Goal: Information Seeking & Learning: Learn about a topic

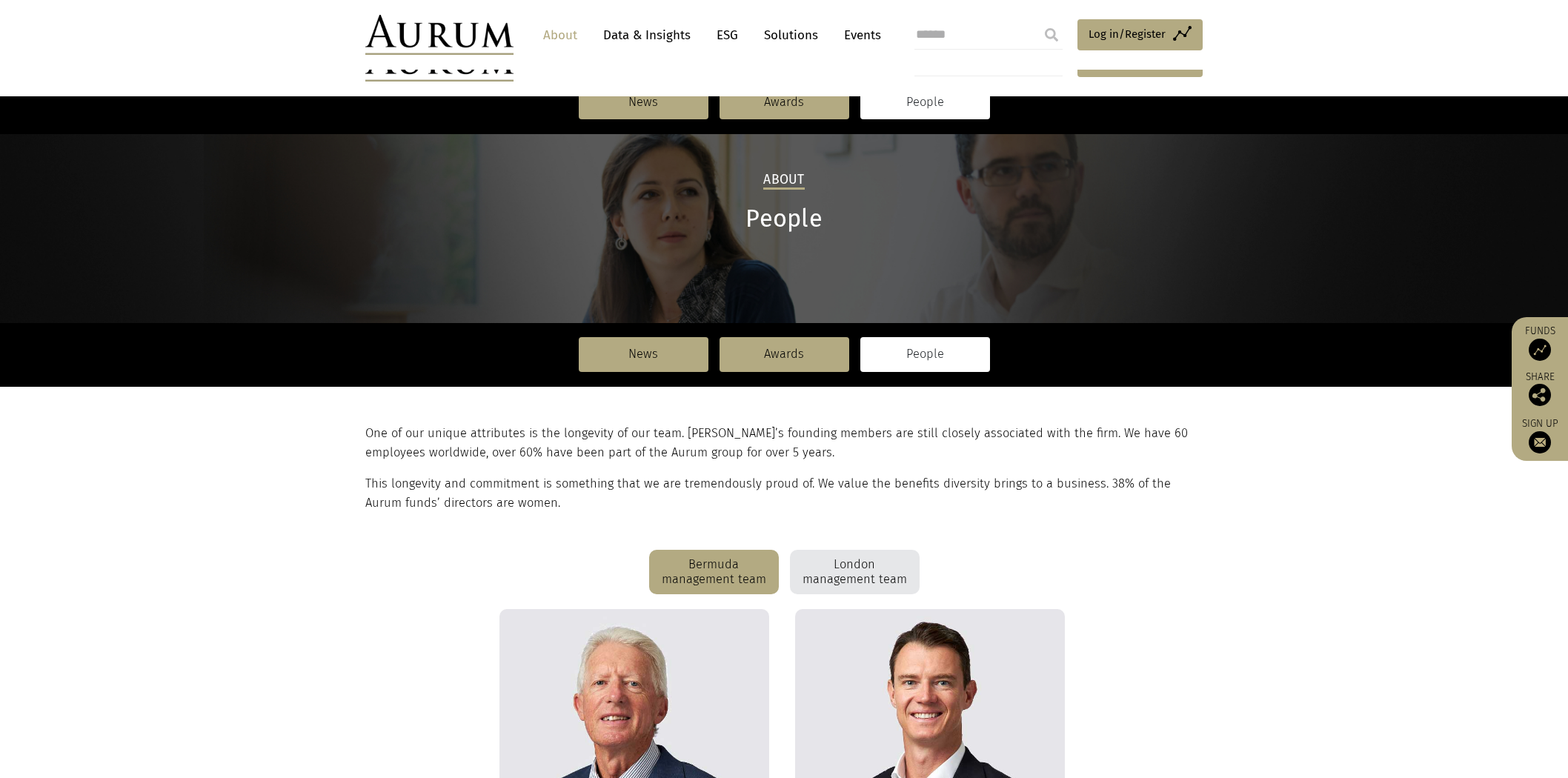
scroll to position [411, 0]
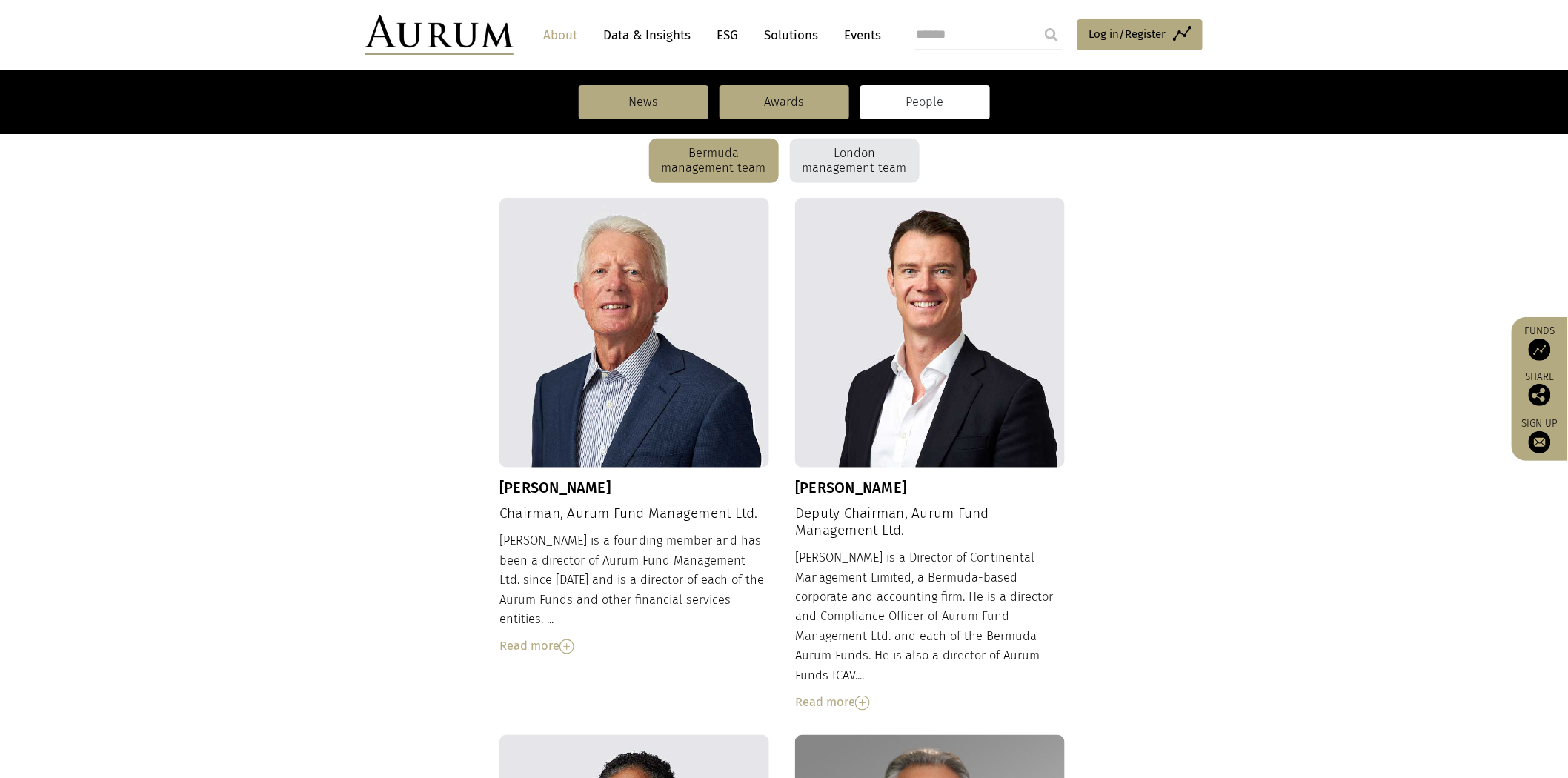
click at [850, 693] on div "Read more" at bounding box center [930, 702] width 269 height 19
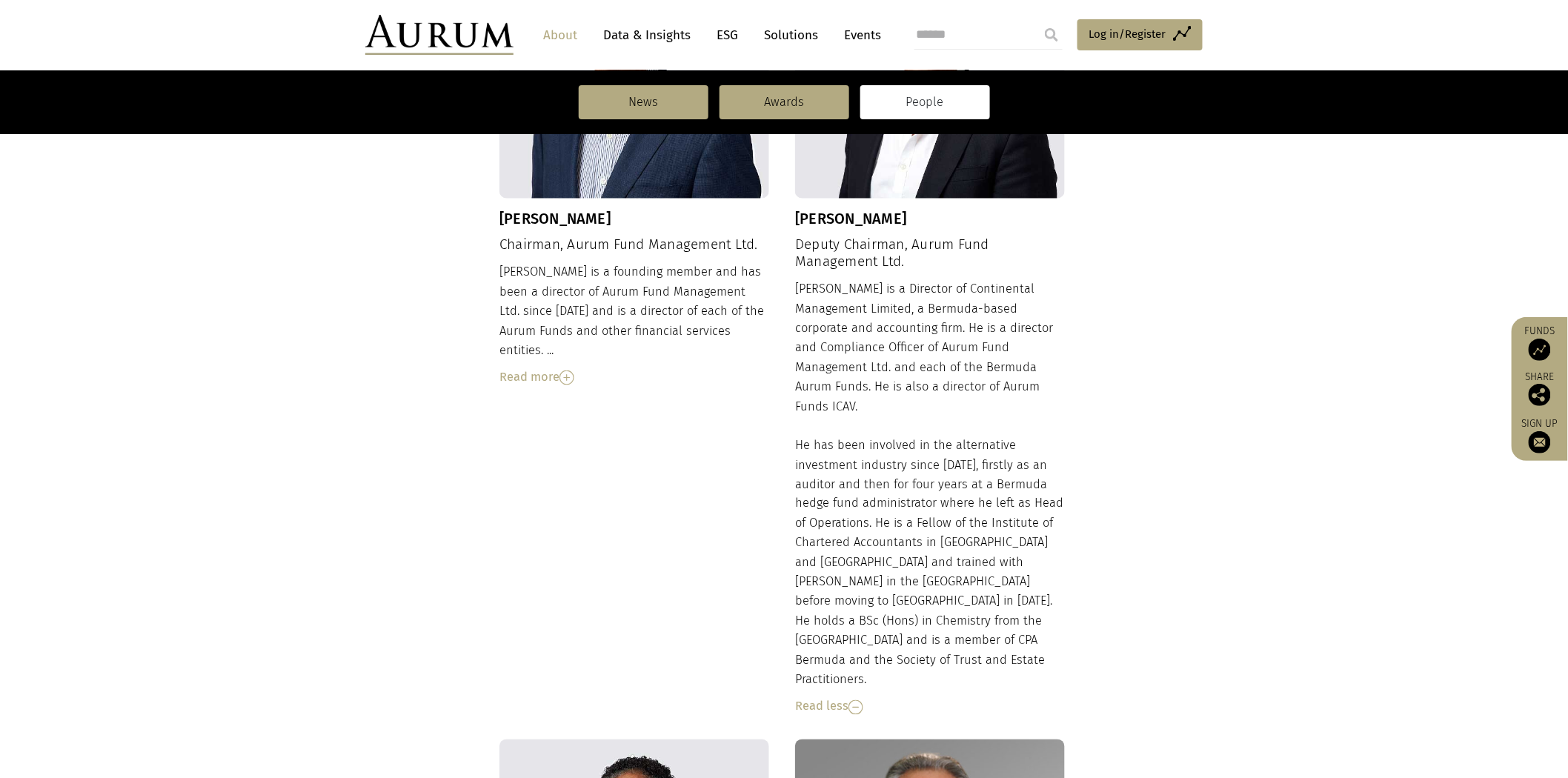
scroll to position [740, 0]
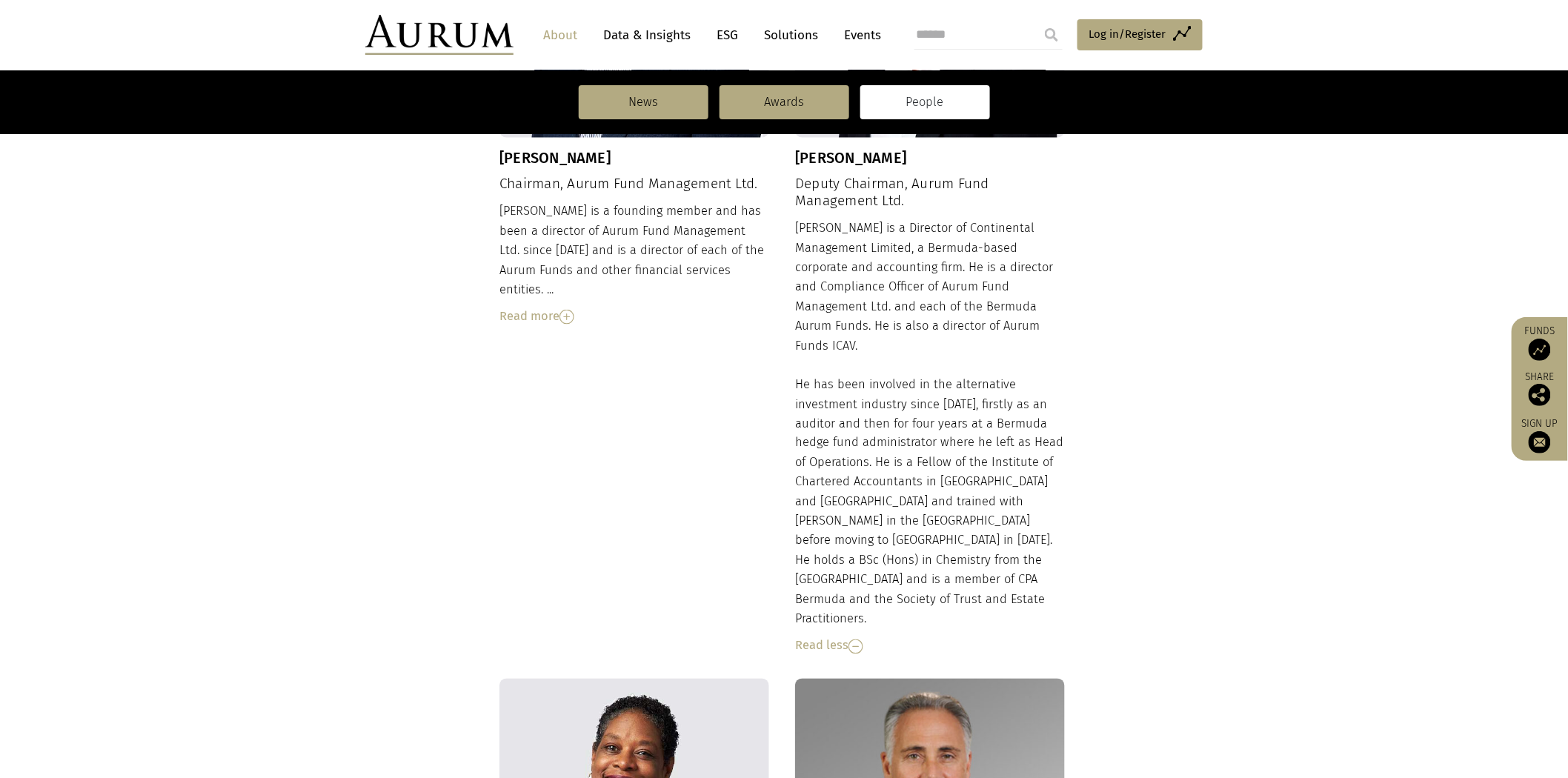
click at [546, 307] on div "Read more" at bounding box center [634, 316] width 269 height 19
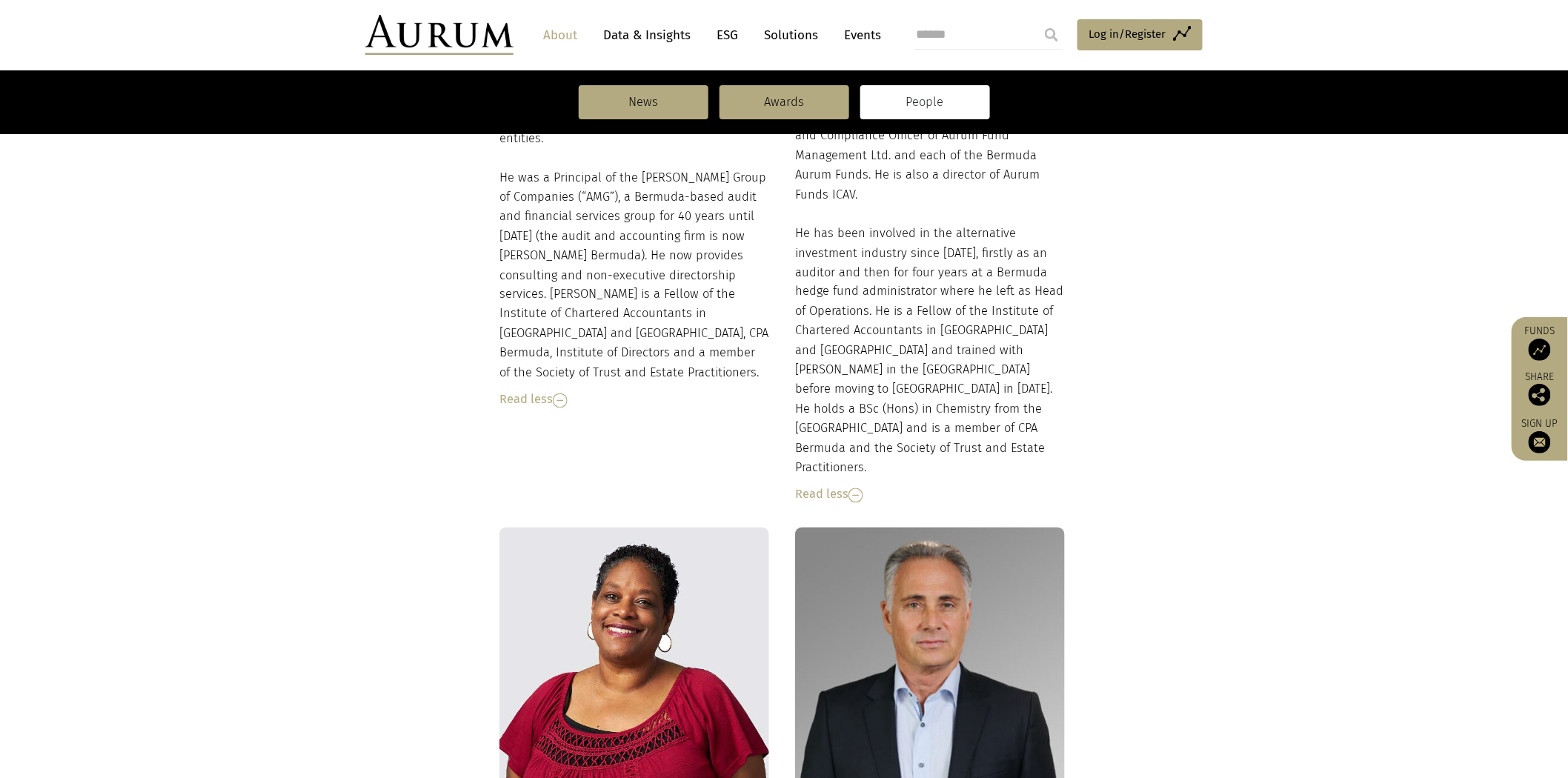
scroll to position [1152, 0]
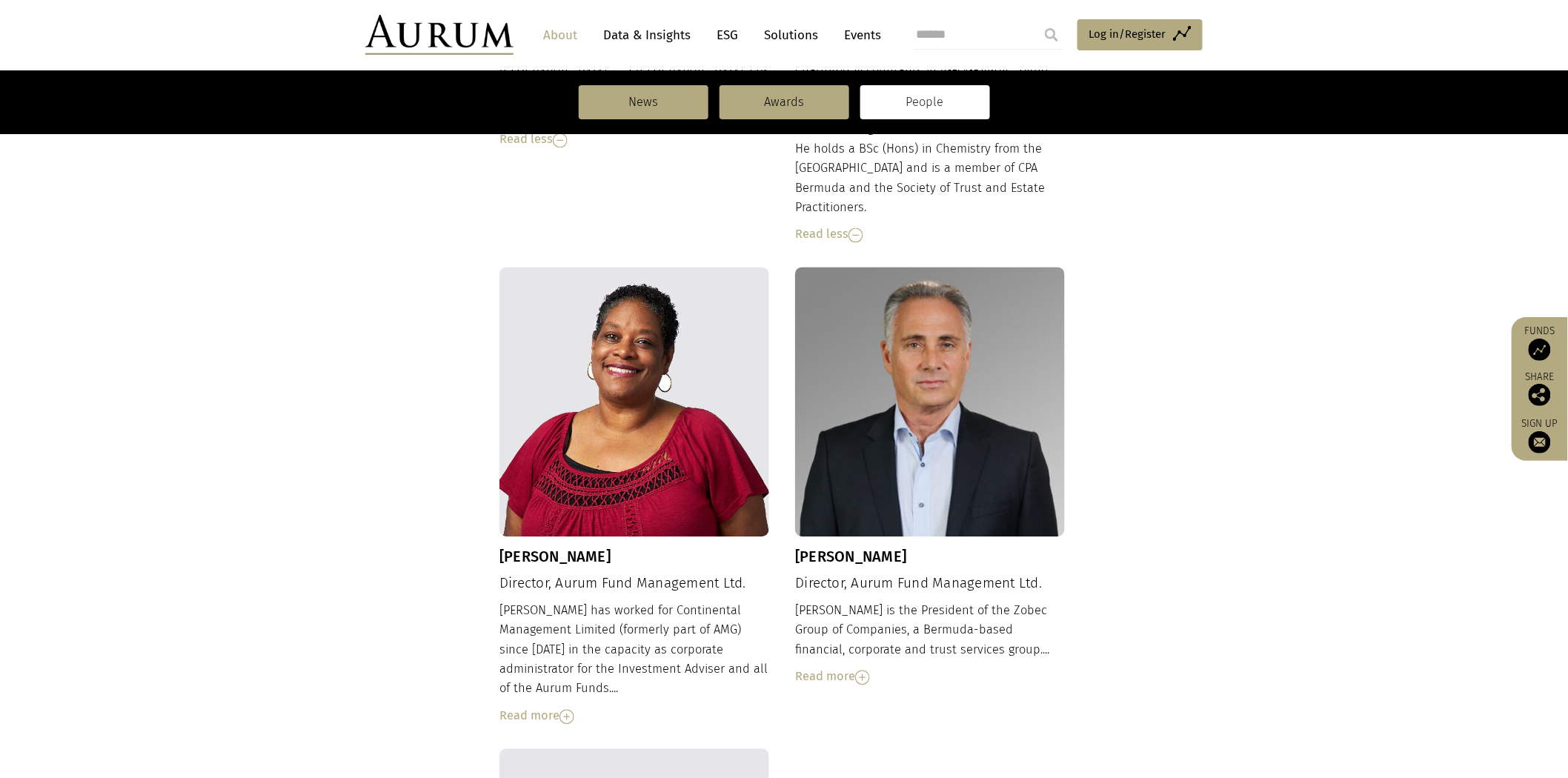
click at [863, 670] on img at bounding box center [863, 678] width 15 height 15
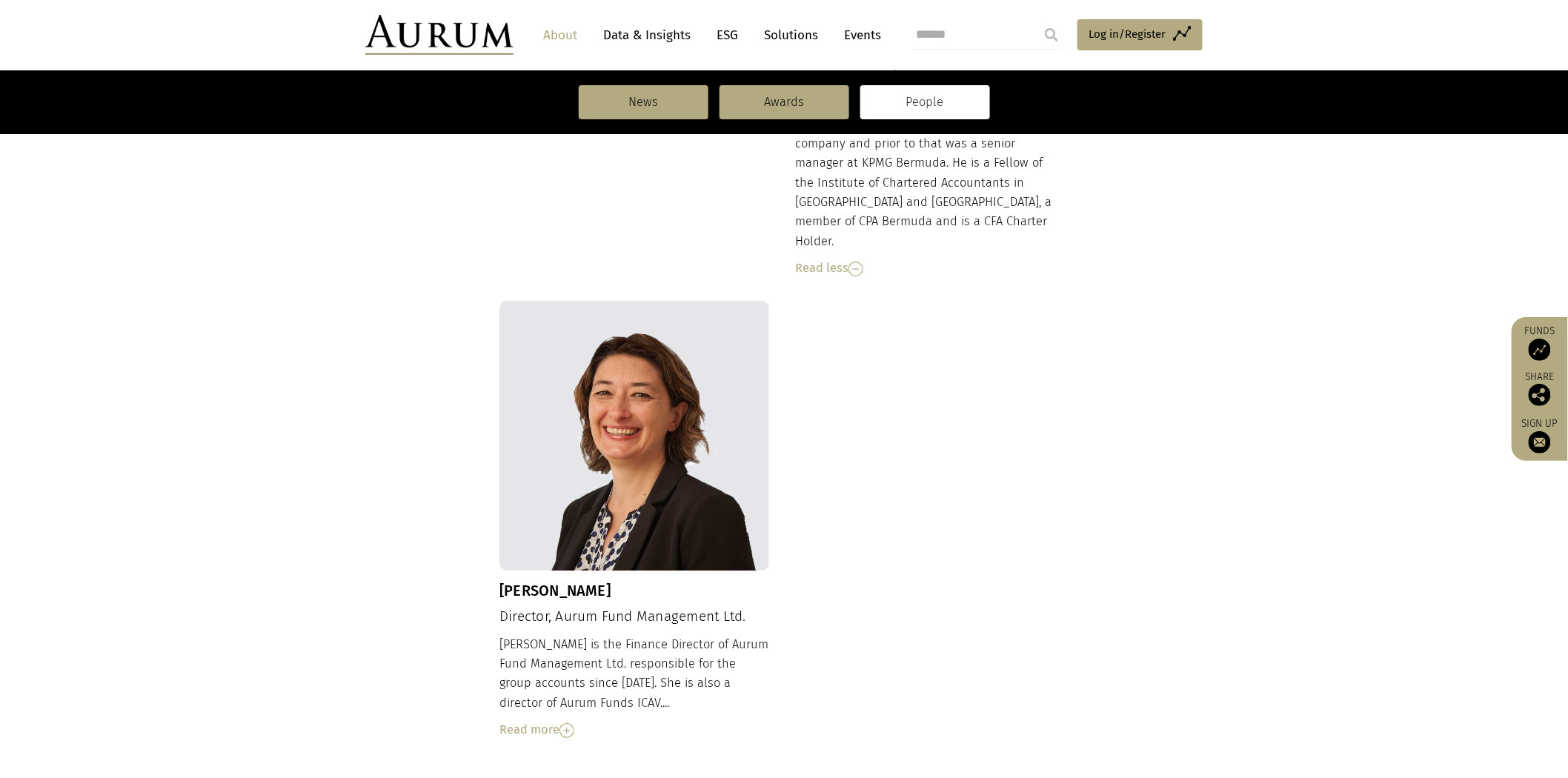
scroll to position [1892, 0]
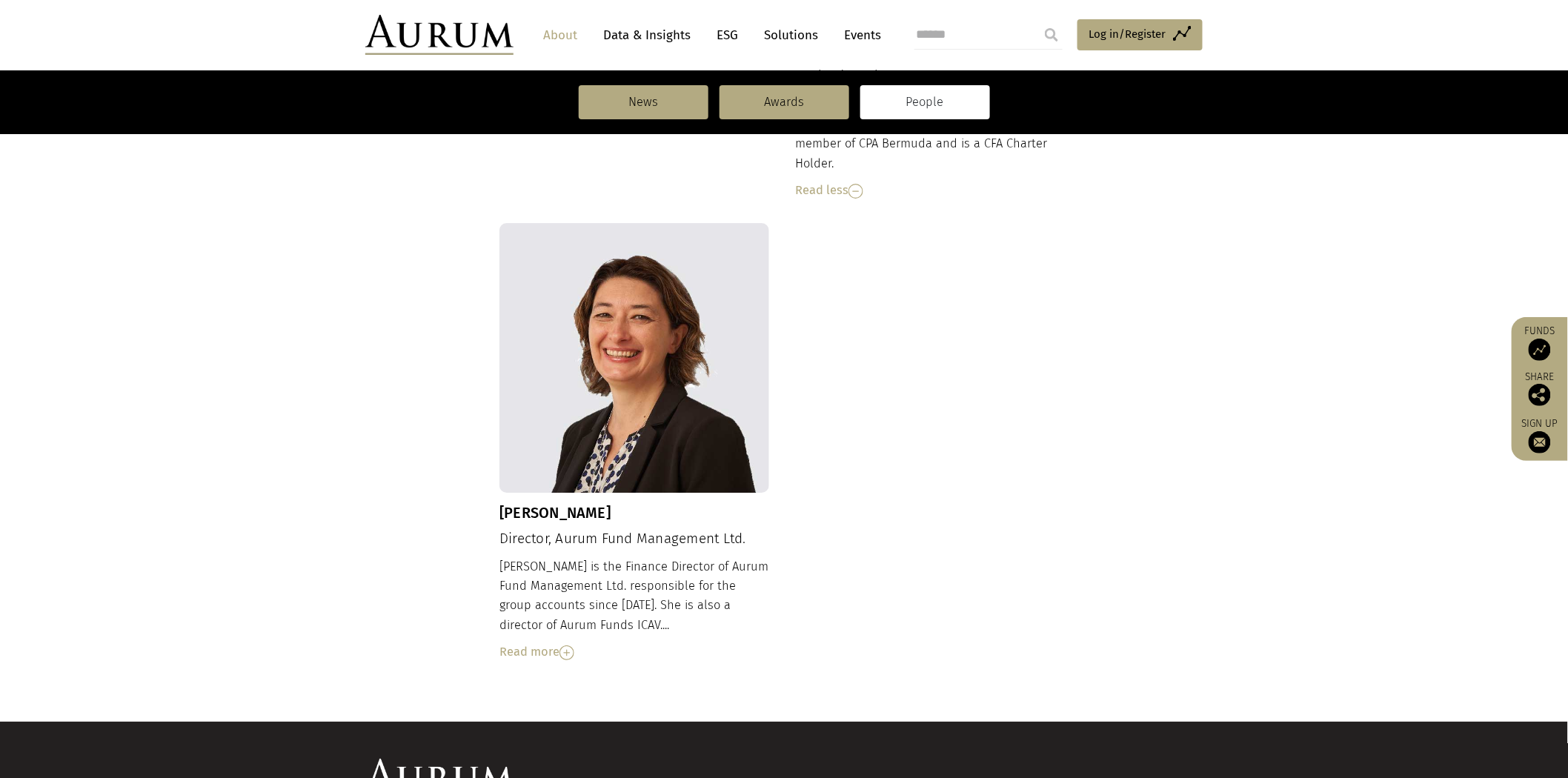
click at [527, 642] on div "Read more" at bounding box center [634, 652] width 269 height 19
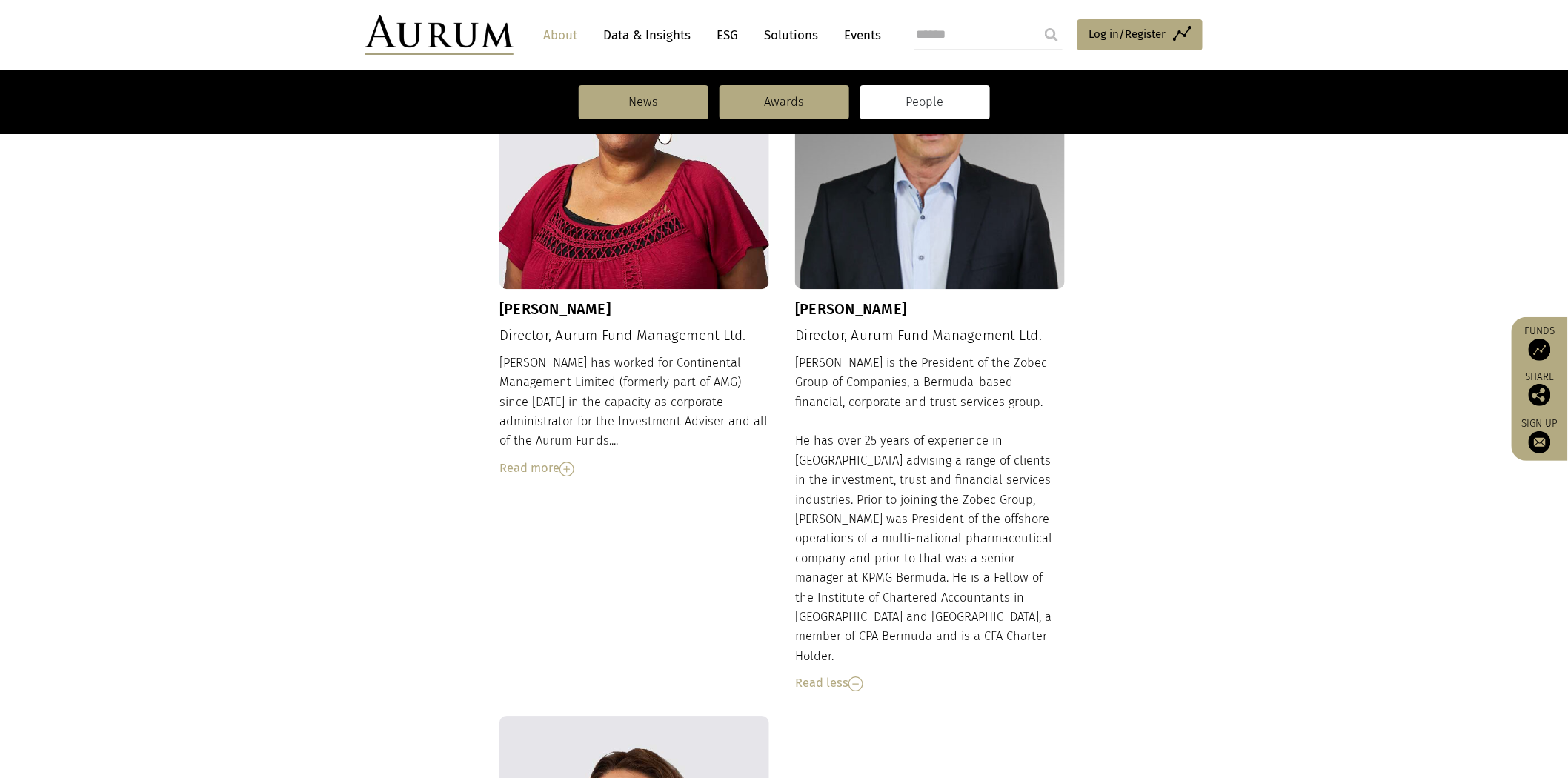
scroll to position [1399, 0]
click at [535, 460] on div "Read more" at bounding box center [634, 469] width 269 height 19
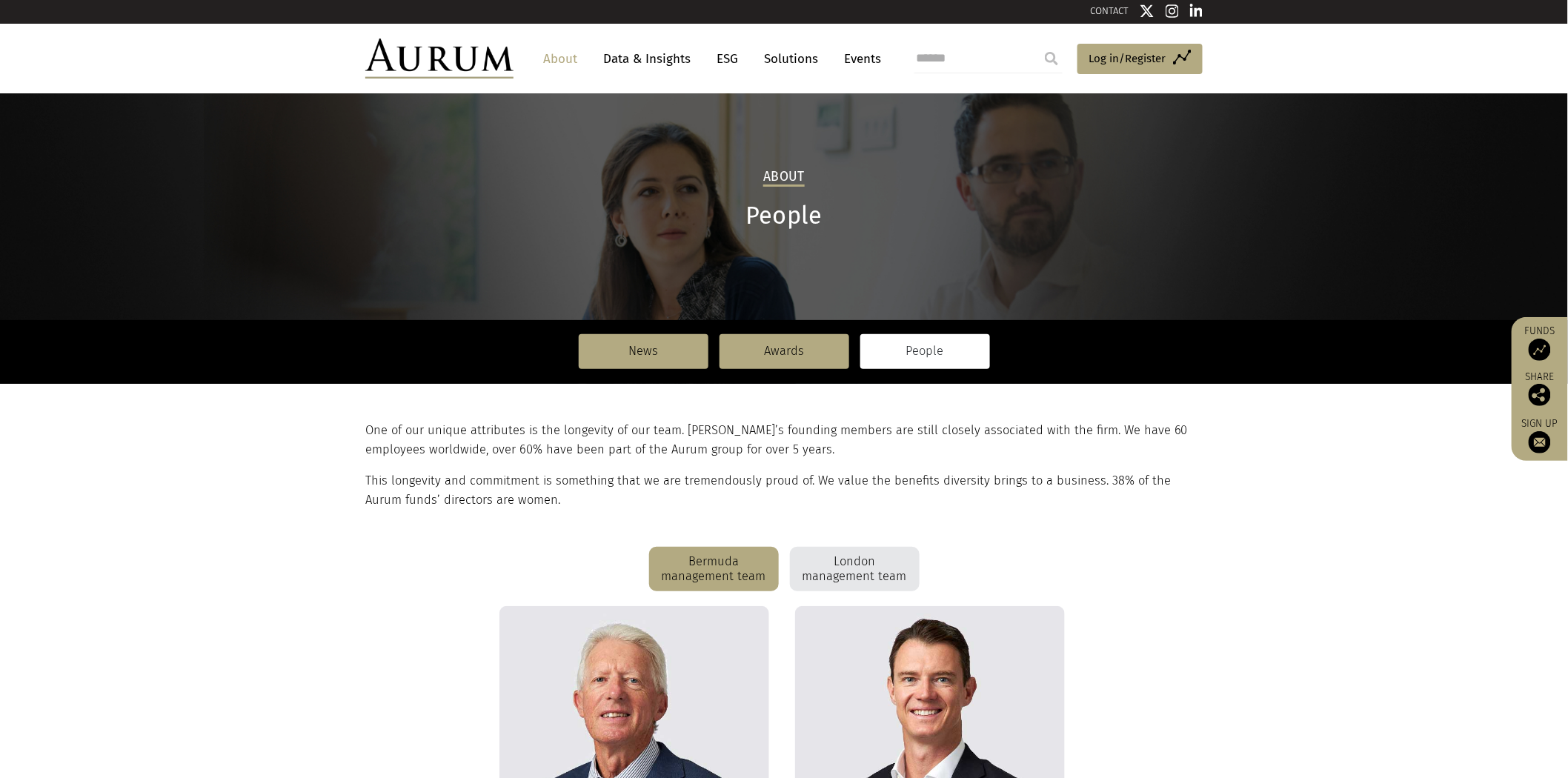
scroll to position [0, 0]
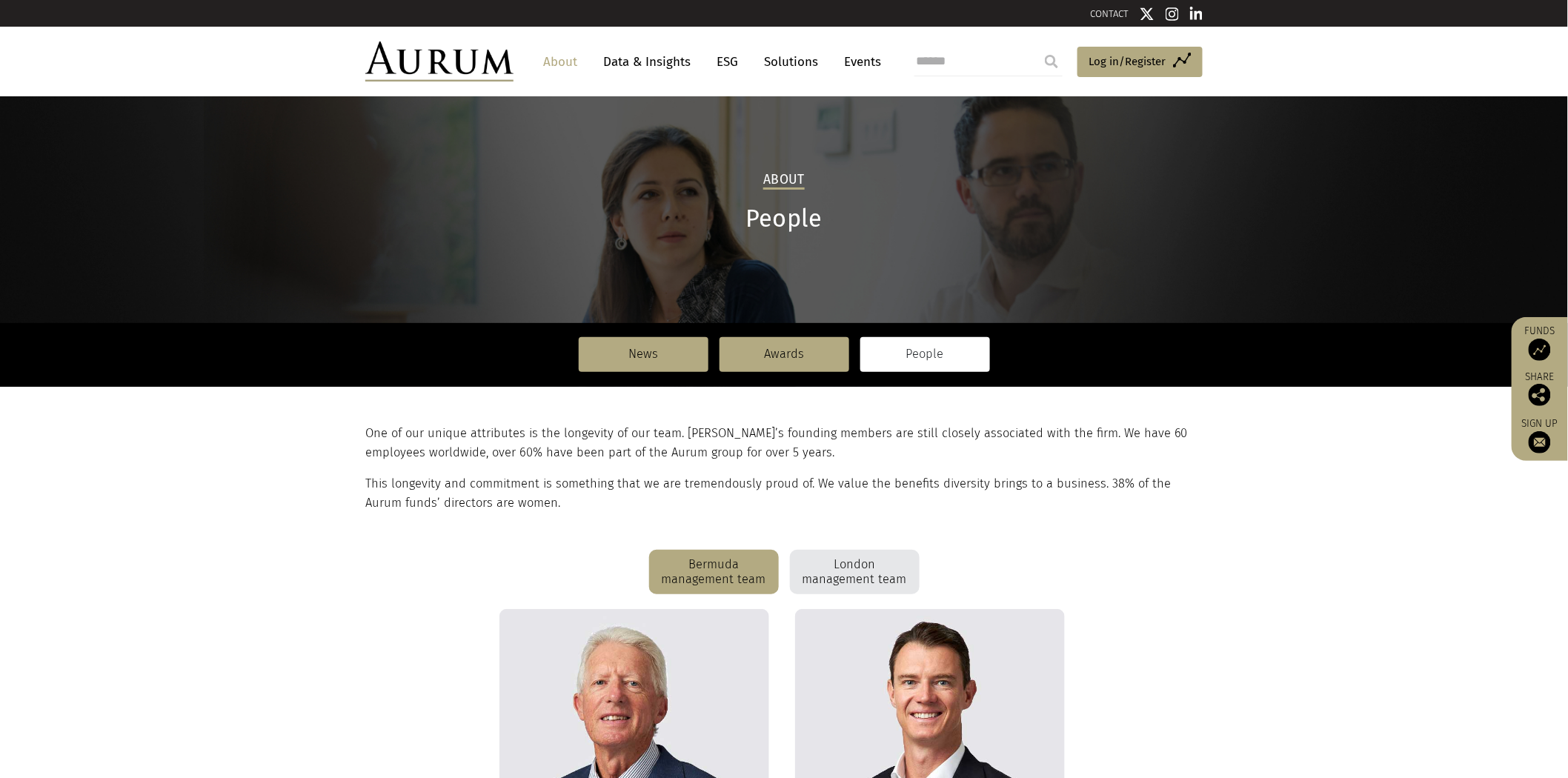
click at [875, 573] on div "London management team" at bounding box center [854, 571] width 130 height 44
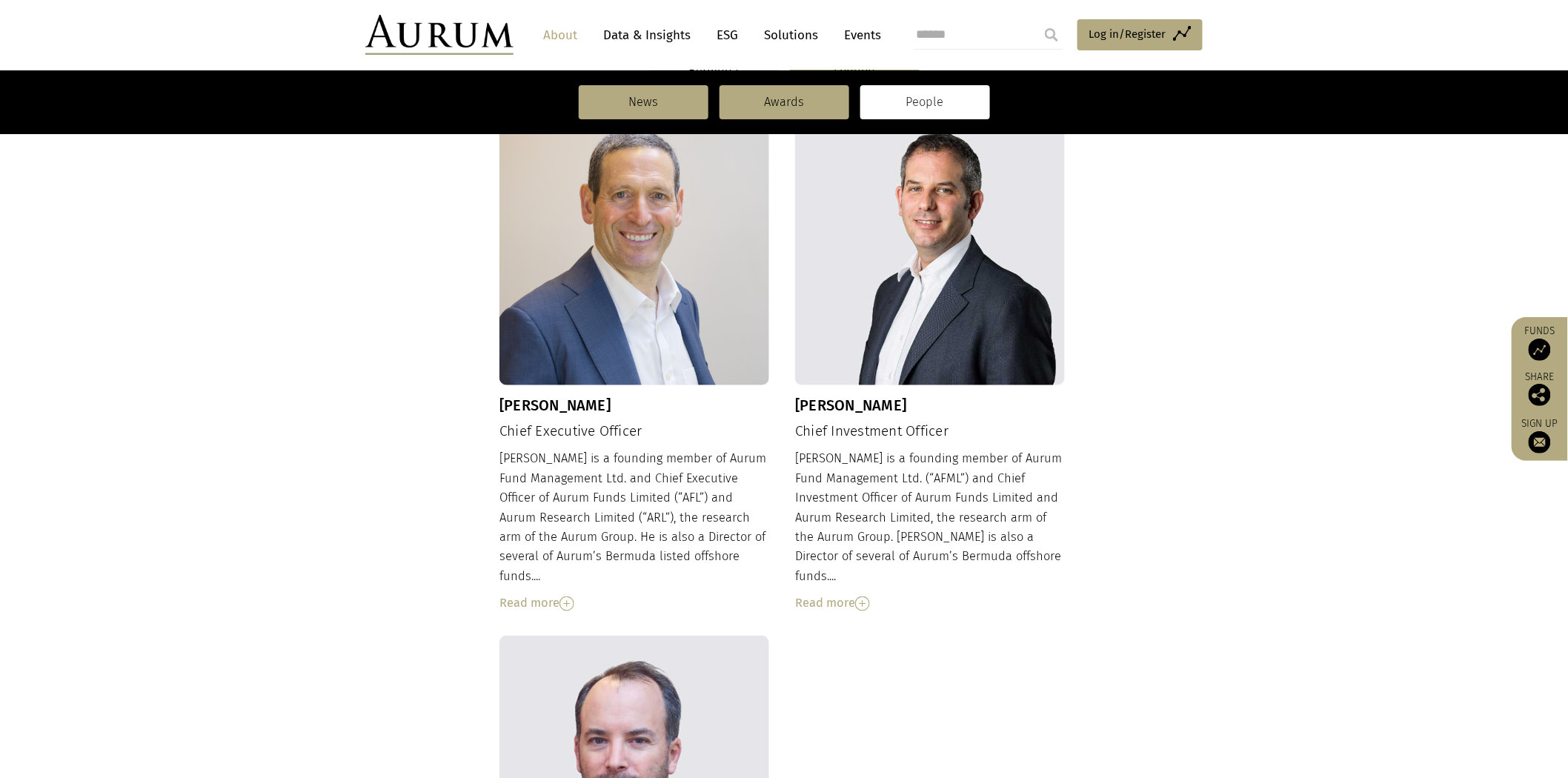
scroll to position [411, 0]
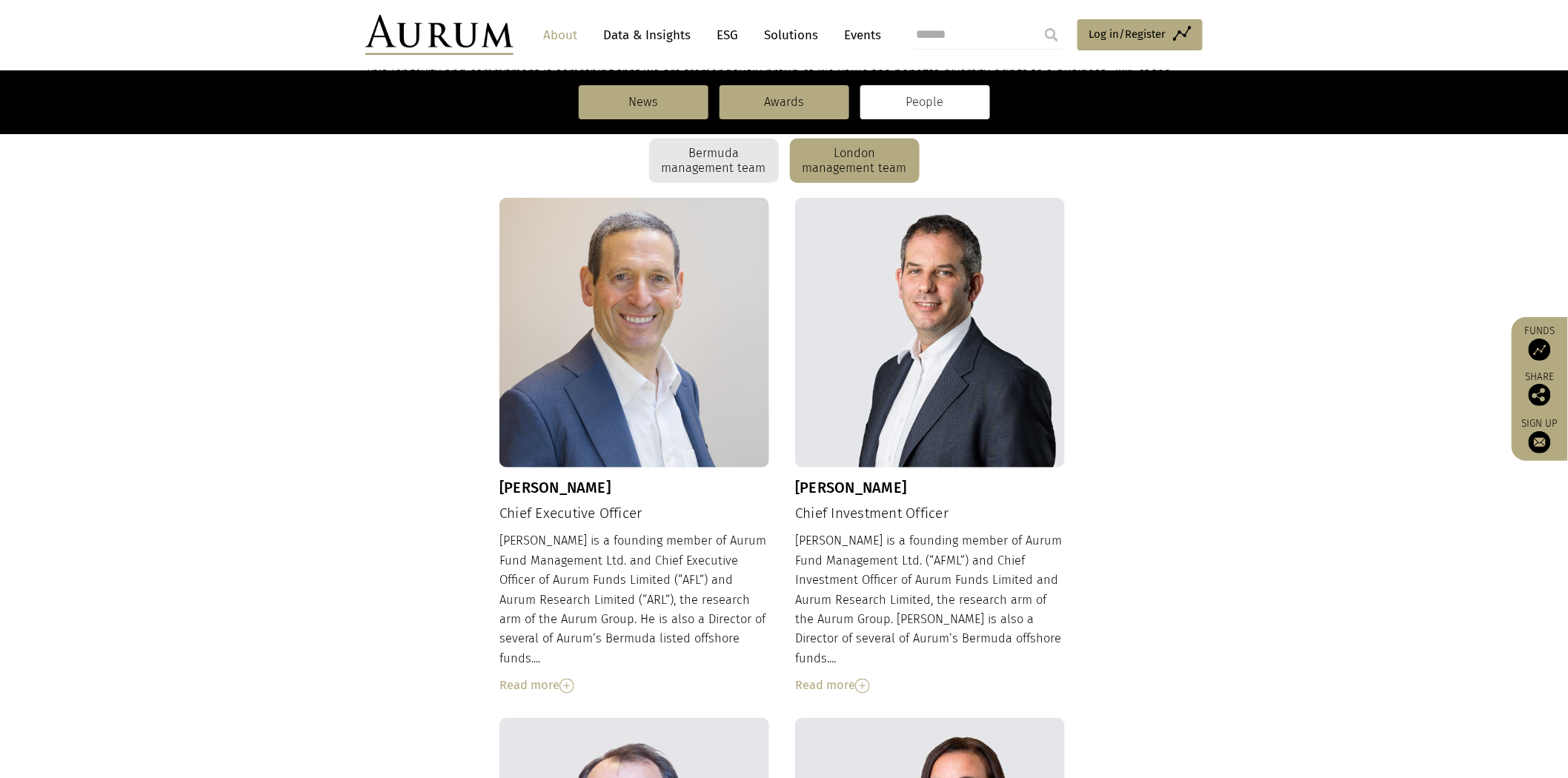
click at [573, 678] on img at bounding box center [567, 686] width 15 height 15
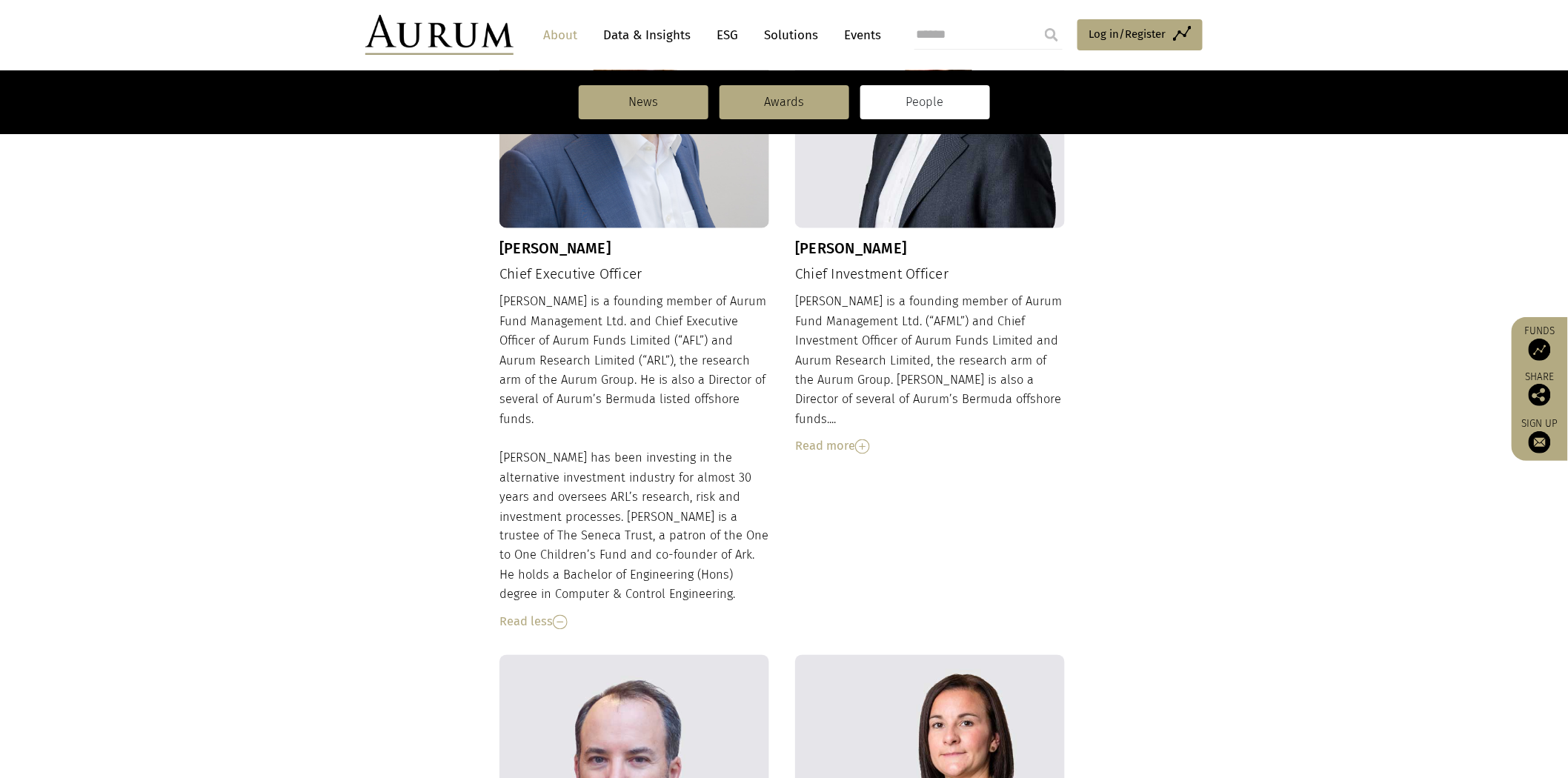
scroll to position [658, 0]
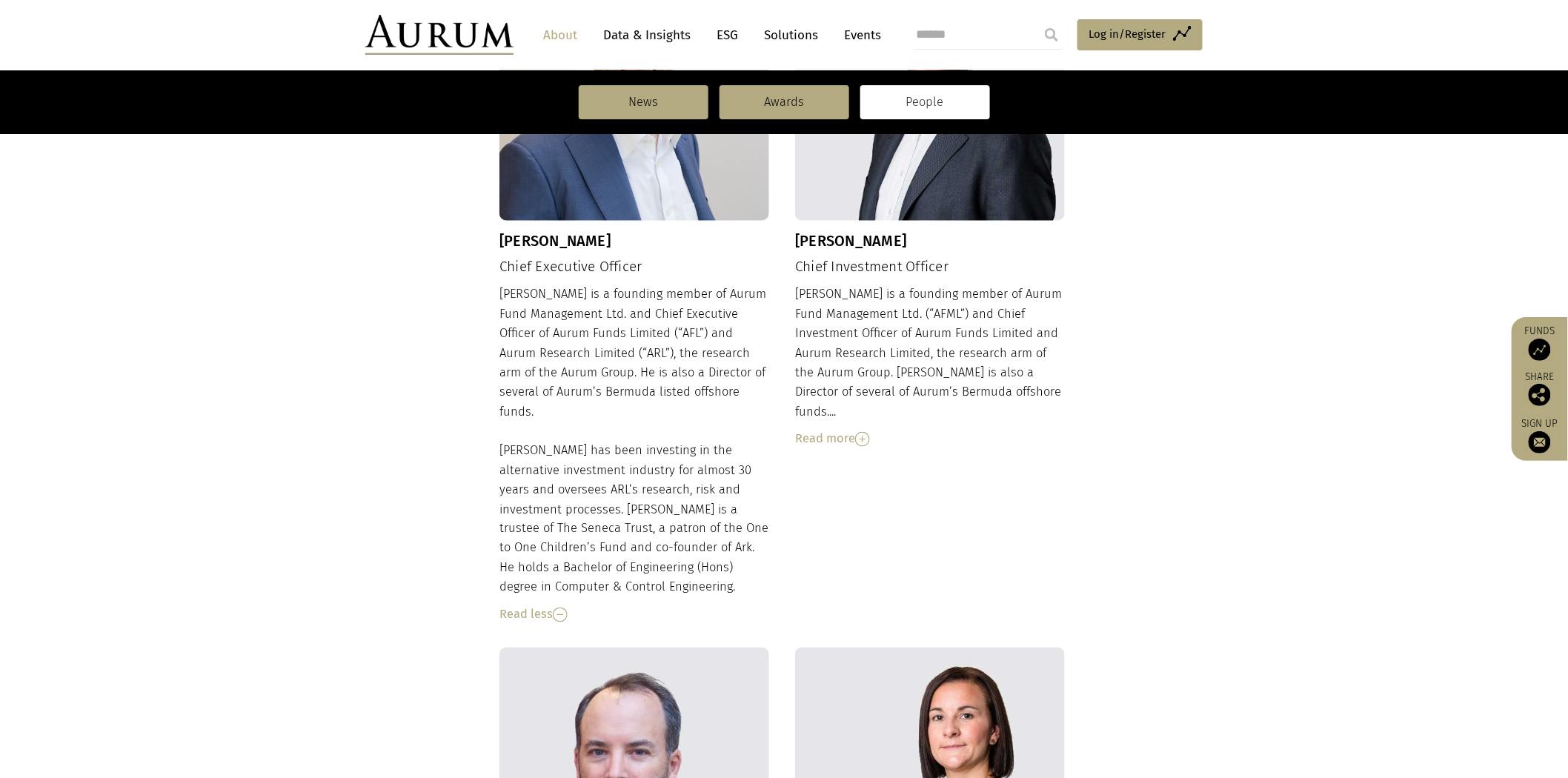
click at [844, 429] on div "Read more" at bounding box center [930, 438] width 269 height 19
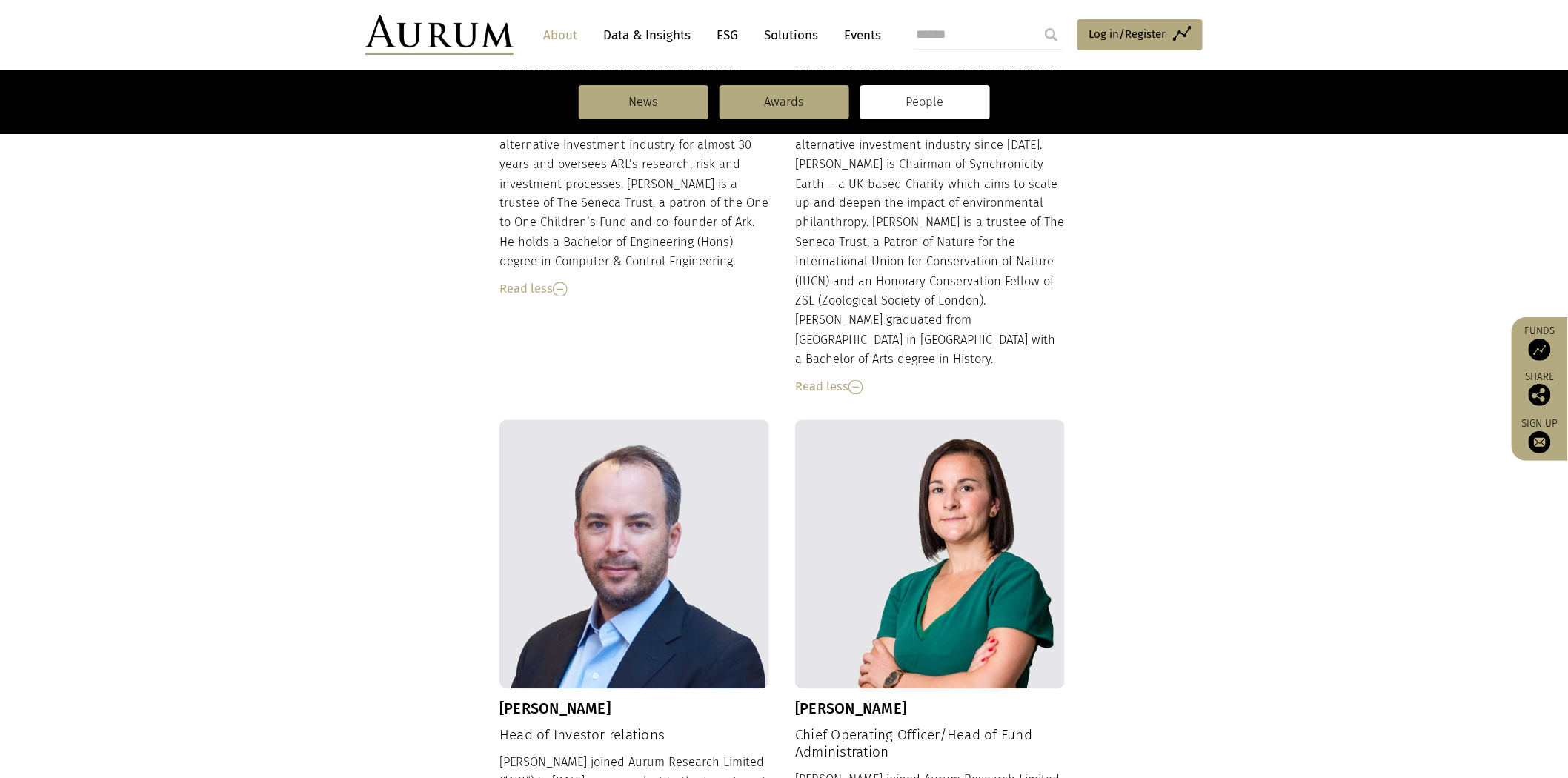
scroll to position [1234, 0]
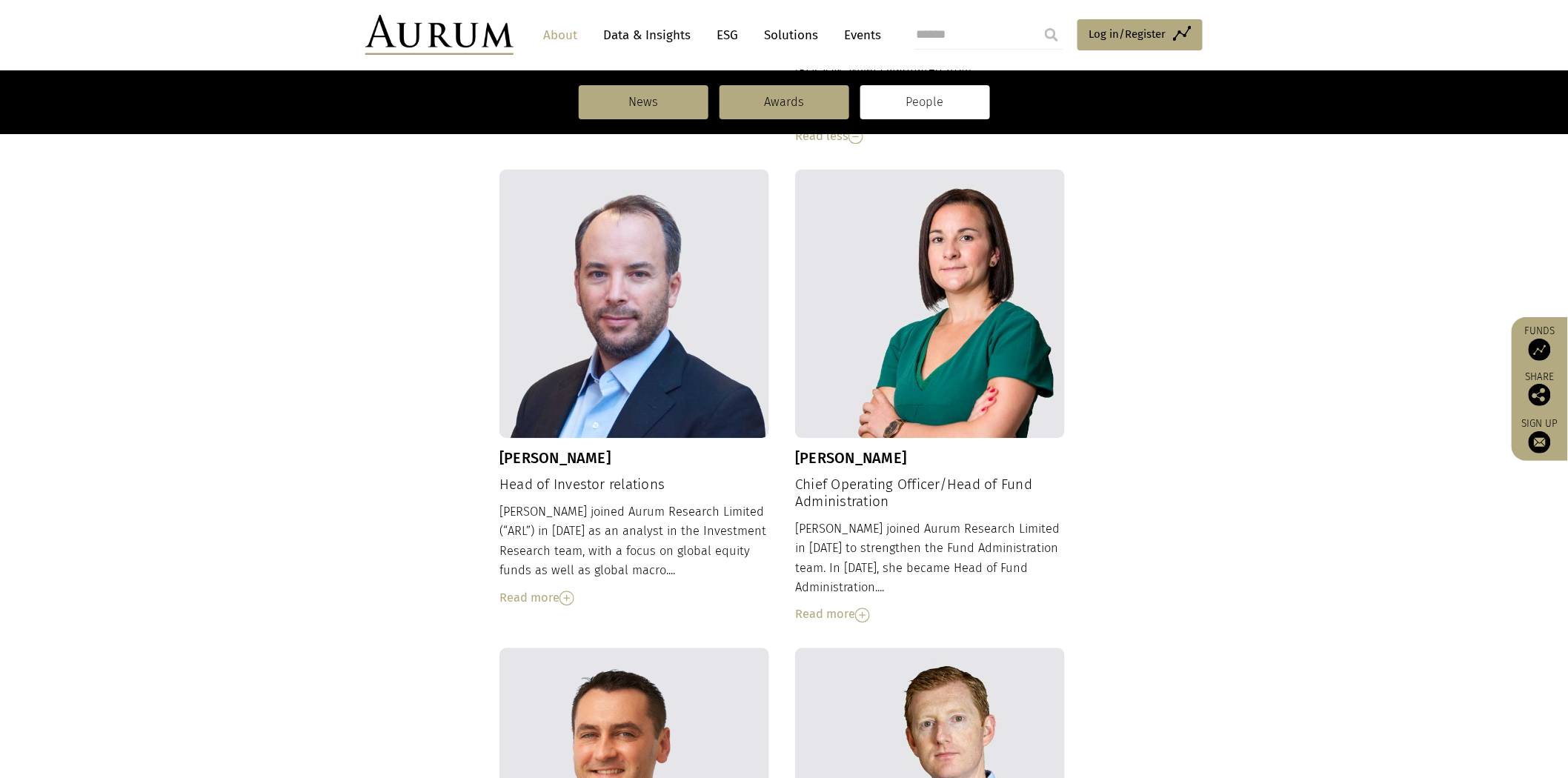
click at [835, 605] on div "Read more" at bounding box center [930, 614] width 269 height 19
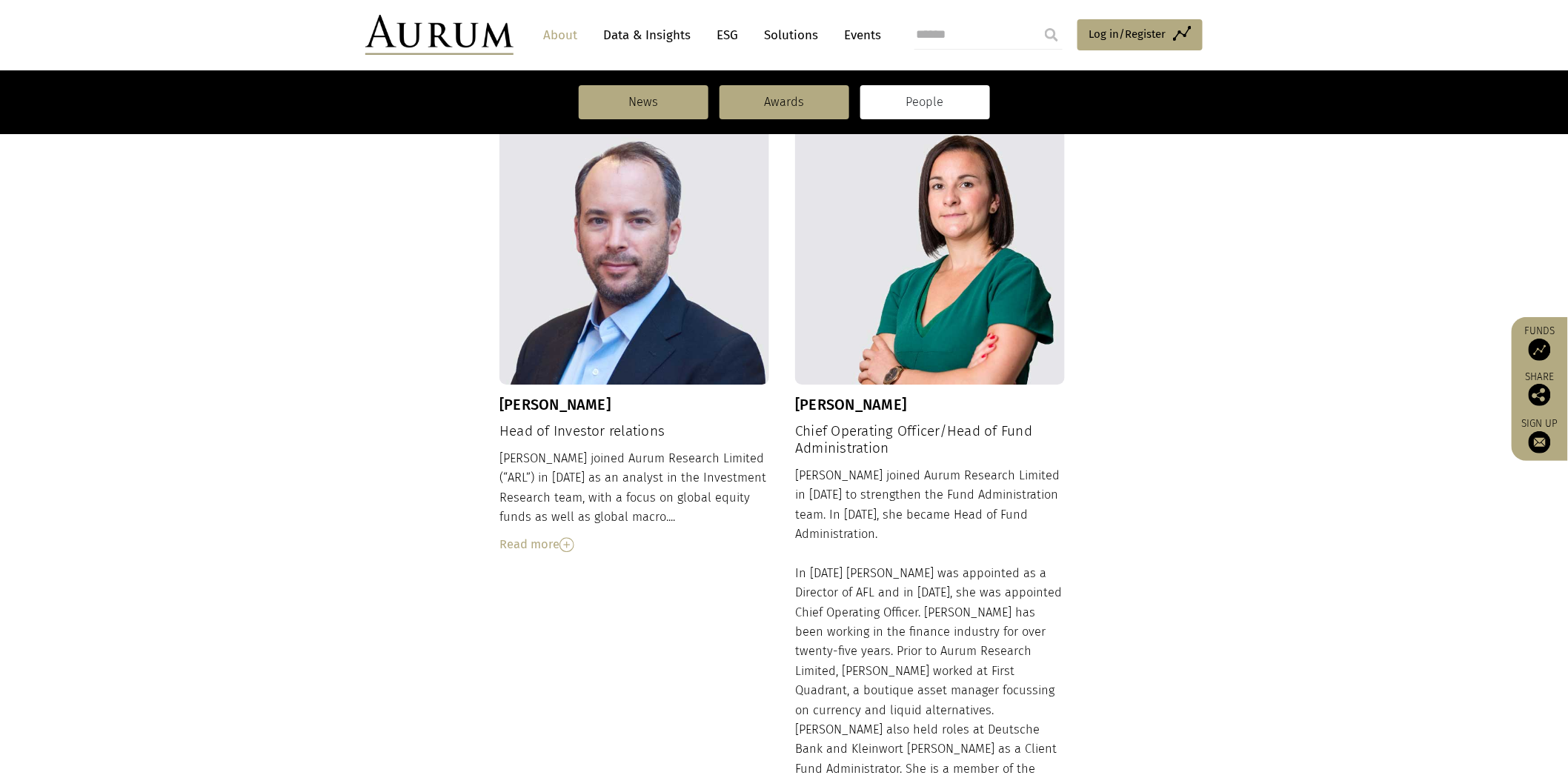
scroll to position [1317, 0]
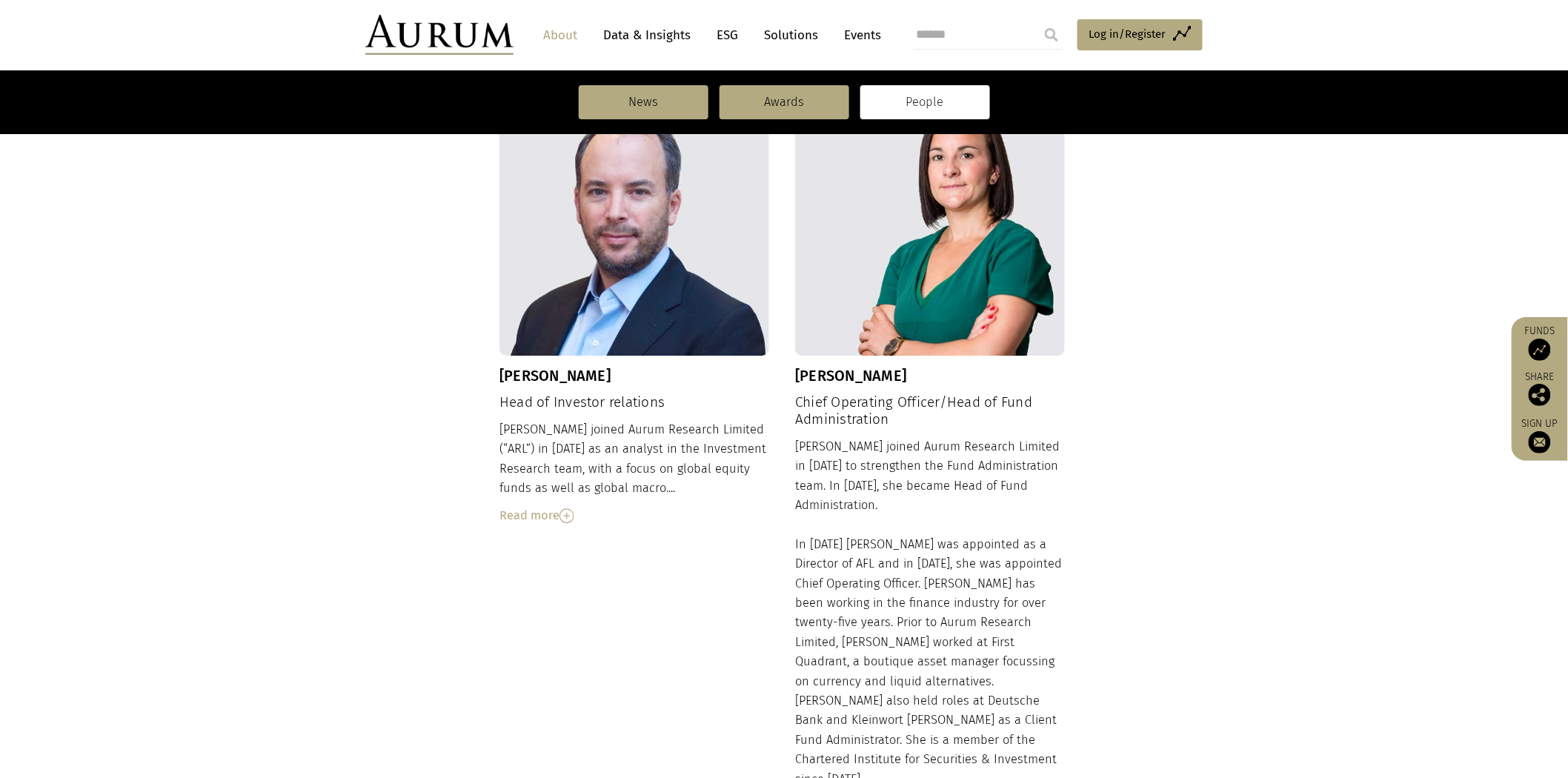
click at [541, 506] on div "Read more" at bounding box center [634, 515] width 269 height 19
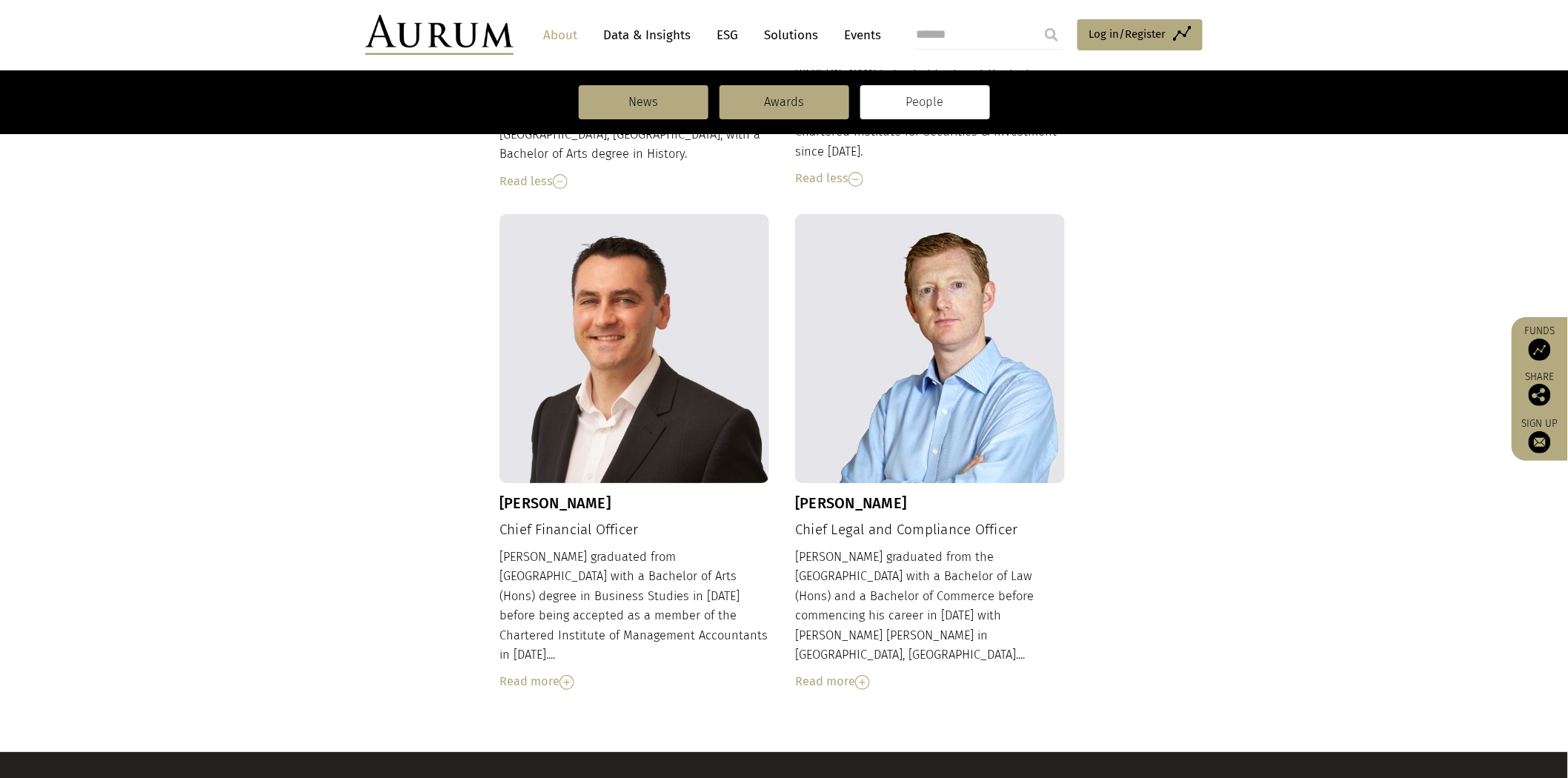
scroll to position [1975, 0]
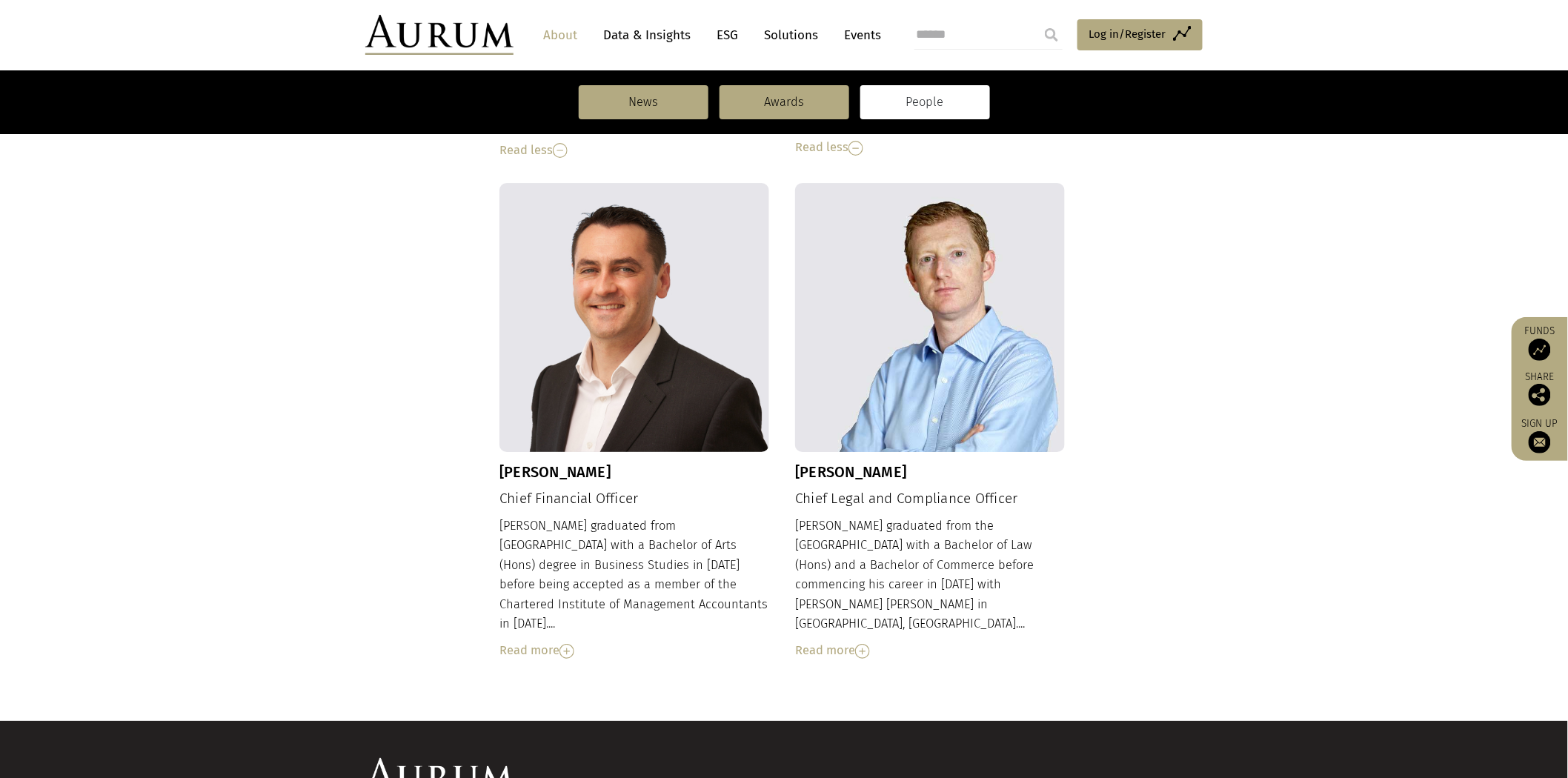
click at [541, 641] on div "Read more" at bounding box center [634, 650] width 269 height 19
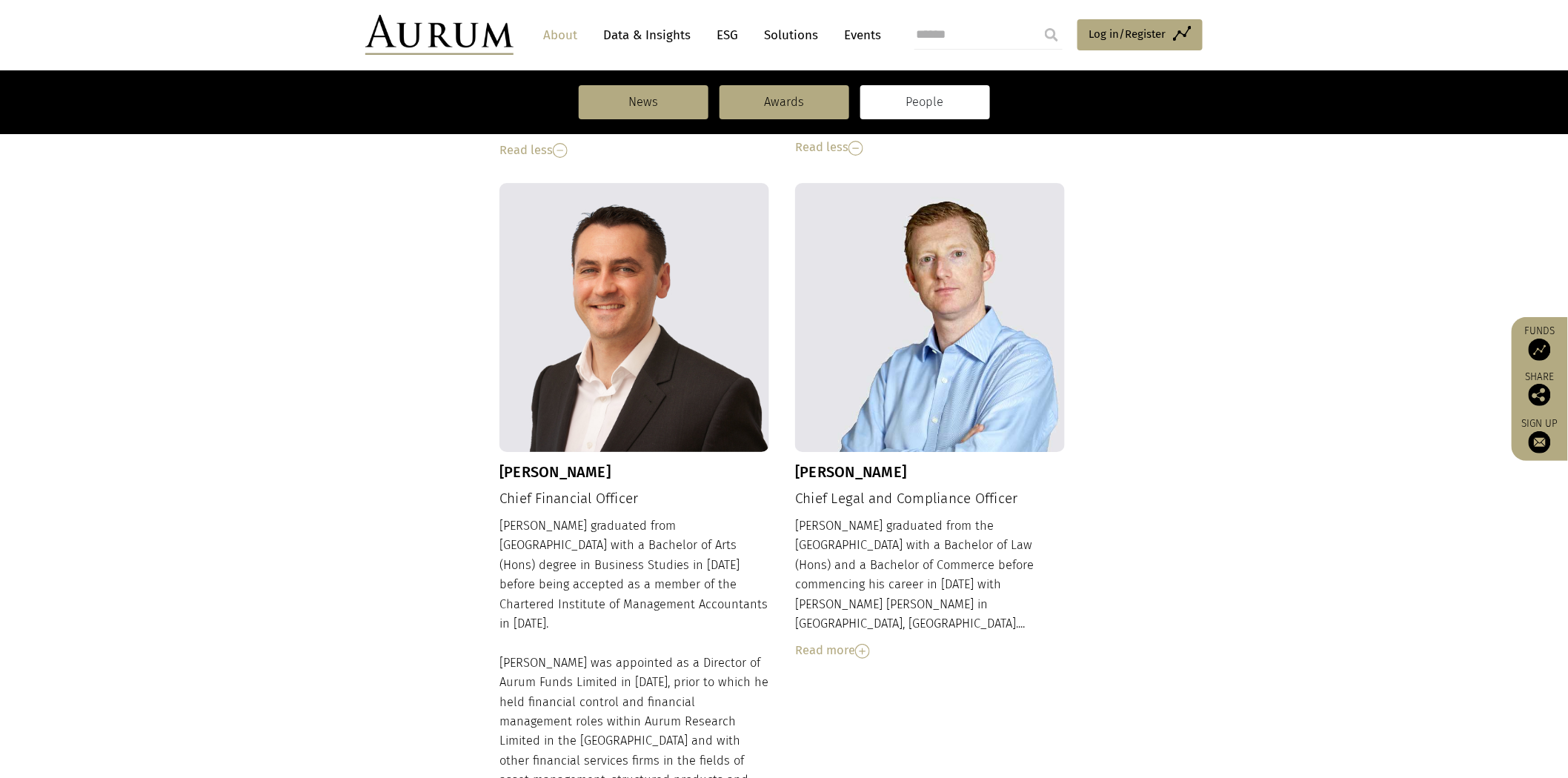
click at [870, 643] on img at bounding box center [863, 651] width 15 height 15
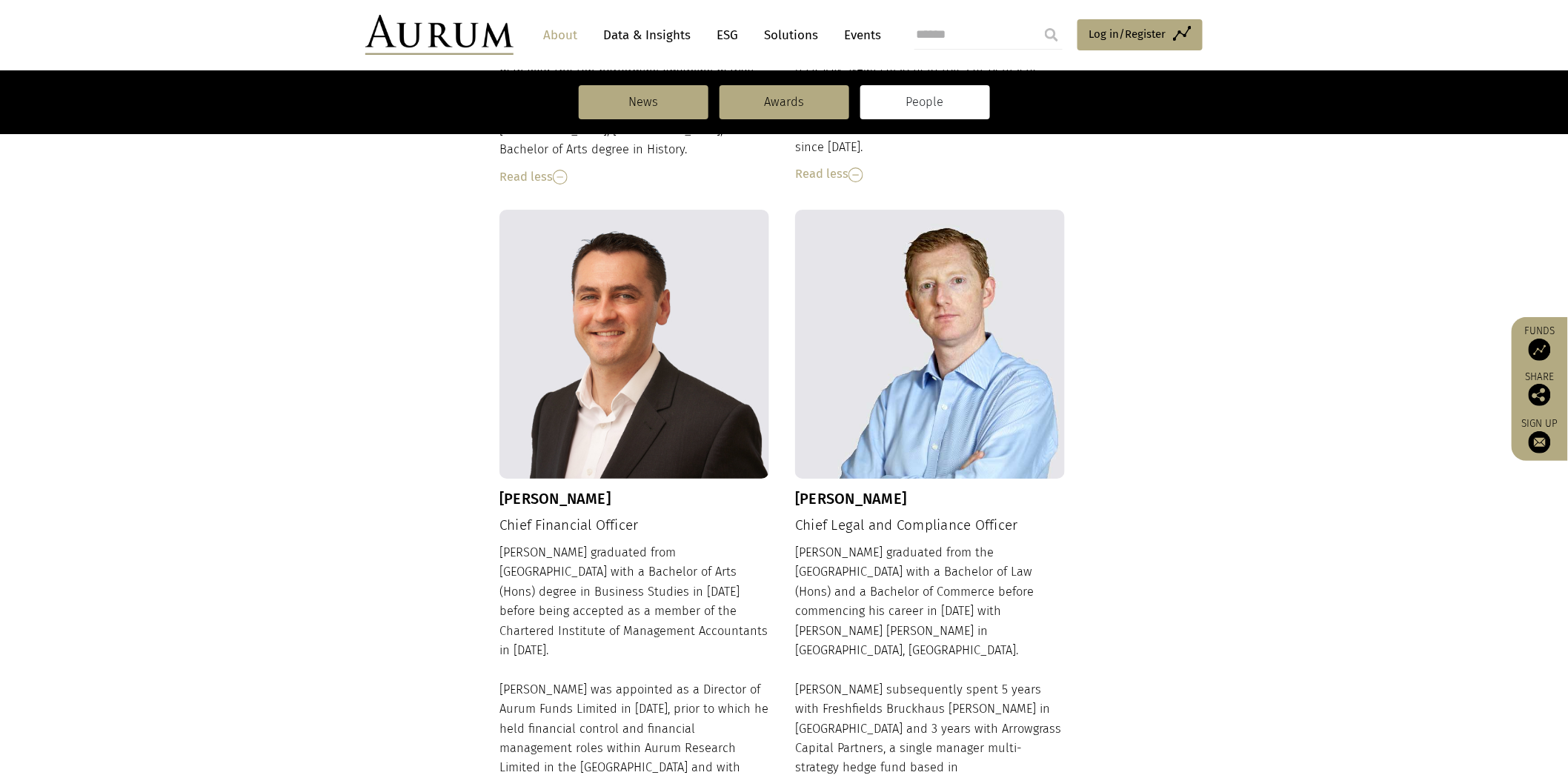
scroll to position [2190, 0]
